Goal: Transaction & Acquisition: Book appointment/travel/reservation

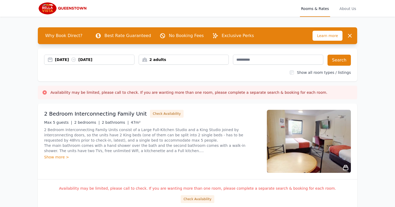
click at [74, 60] on div "[DATE] [DATE]" at bounding box center [94, 59] width 79 height 5
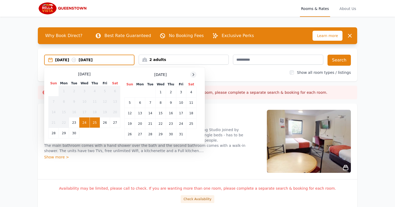
click at [195, 73] on icon at bounding box center [193, 74] width 4 height 4
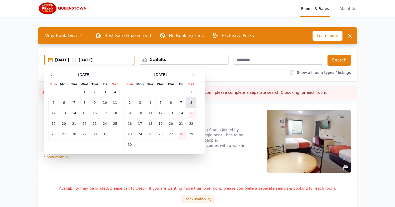
click at [190, 102] on td "8" at bounding box center [191, 102] width 10 height 10
click at [150, 113] on td "11" at bounding box center [150, 113] width 10 height 10
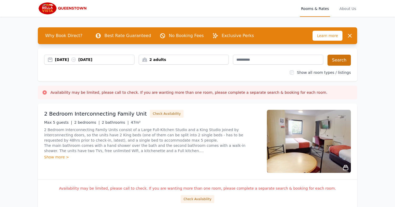
click at [334, 63] on button "Search" at bounding box center [338, 60] width 23 height 11
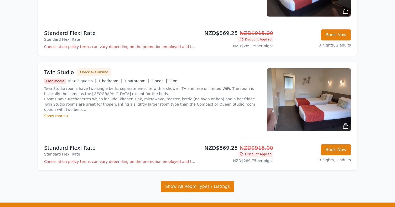
scroll to position [255, 0]
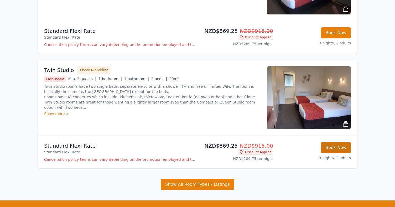
click at [331, 144] on button "Book Now" at bounding box center [336, 147] width 30 height 11
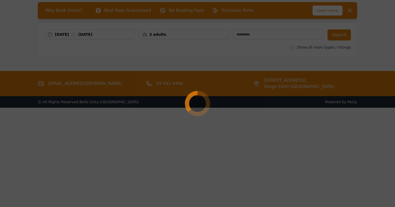
select select "**"
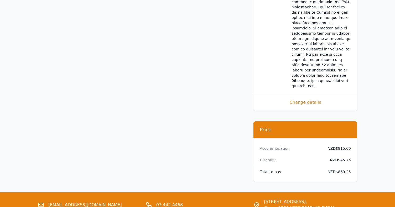
scroll to position [540, 0]
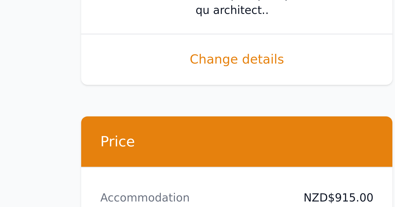
drag, startPoint x: 107, startPoint y: 42, endPoint x: 127, endPoint y: 42, distance: 19.9
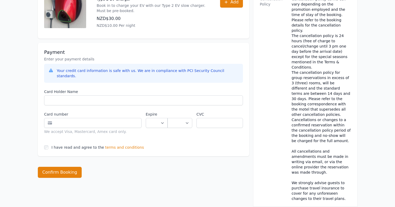
scroll to position [188, 0]
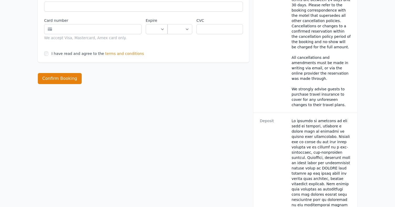
scroll to position [25, 0]
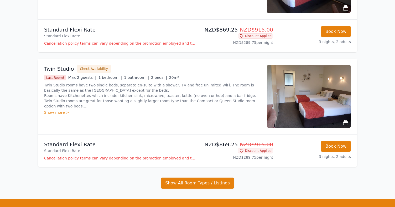
scroll to position [145, 0]
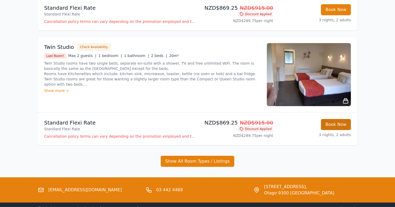
click at [338, 126] on button "Book Now" at bounding box center [336, 124] width 30 height 11
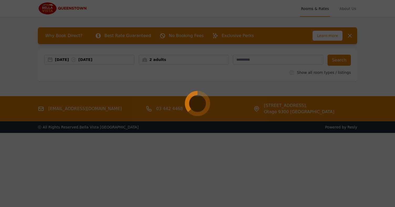
select select "**"
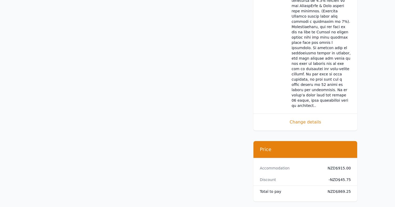
scroll to position [576, 0]
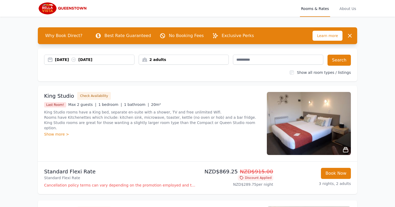
click at [80, 8] on img at bounding box center [63, 8] width 51 height 13
